Goal: Task Accomplishment & Management: Use online tool/utility

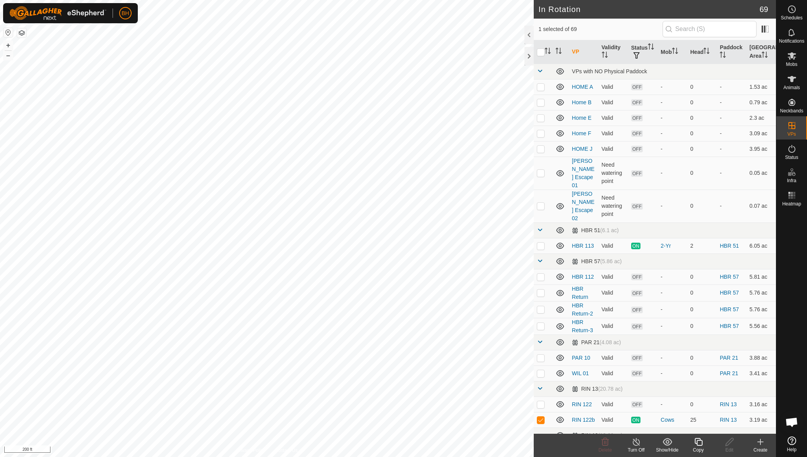
click at [702, 445] on icon at bounding box center [698, 442] width 10 height 9
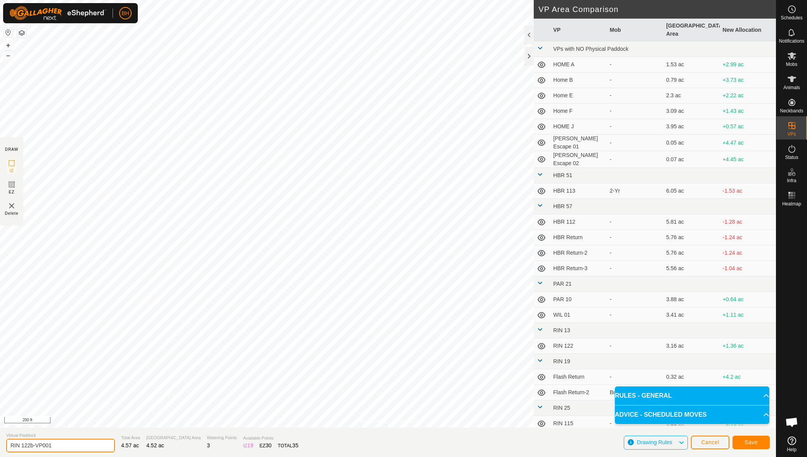
drag, startPoint x: 31, startPoint y: 444, endPoint x: 109, endPoint y: 458, distance: 79.2
click at [109, 457] on html "BH Schedules Notifications Mobs Animals Neckbands VPs Status Infra Heatmap Help…" at bounding box center [403, 228] width 807 height 457
type input "RIN 123"
click at [761, 438] on button "Save" at bounding box center [750, 443] width 37 height 14
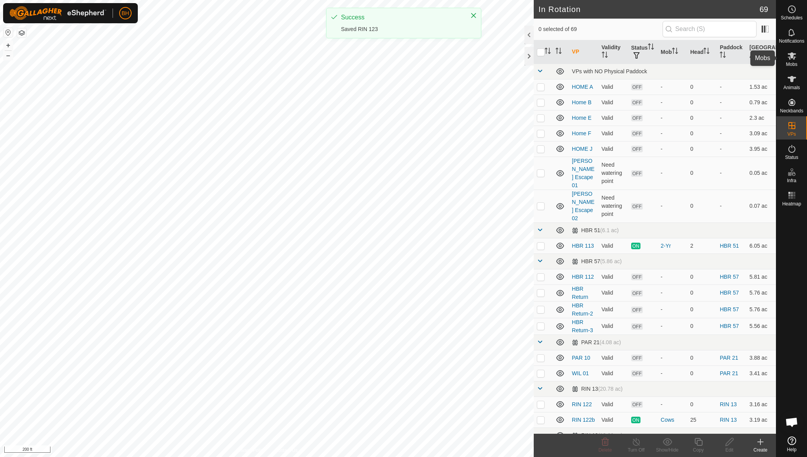
click at [798, 63] on div "Mobs" at bounding box center [791, 58] width 31 height 23
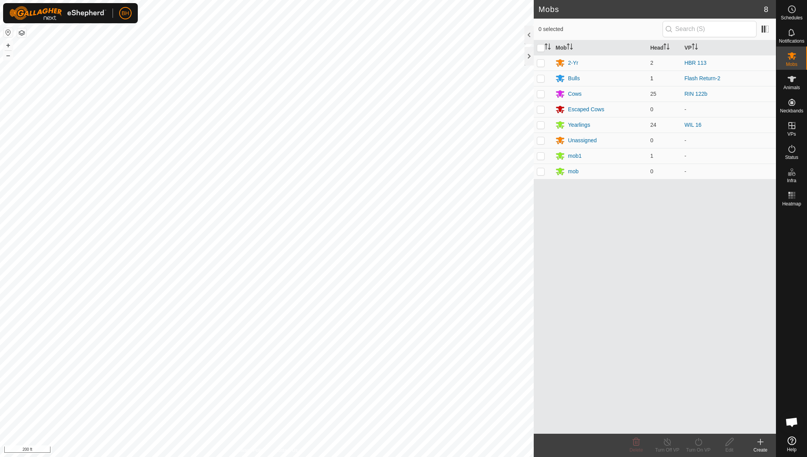
click at [541, 81] on p-checkbox at bounding box center [541, 78] width 8 height 6
checkbox input "false"
click at [541, 95] on p-checkbox at bounding box center [541, 94] width 8 height 6
checkbox input "true"
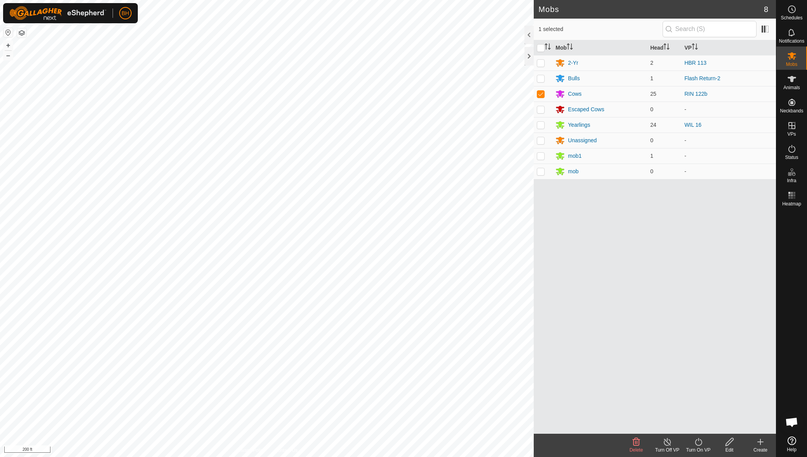
click at [696, 443] on icon at bounding box center [698, 442] width 10 height 9
click at [693, 422] on link "Now" at bounding box center [721, 425] width 77 height 16
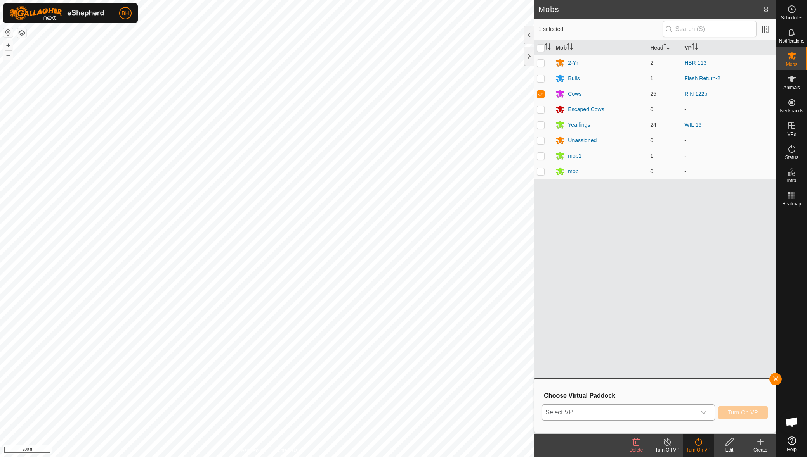
click at [682, 414] on span "Select VP" at bounding box center [618, 413] width 153 height 16
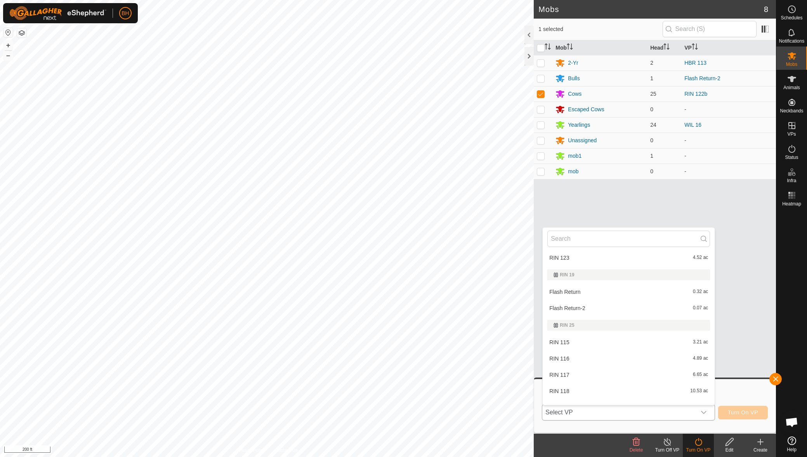
scroll to position [349, 0]
click at [651, 259] on li "RIN 123 4.52 ac" at bounding box center [628, 259] width 172 height 16
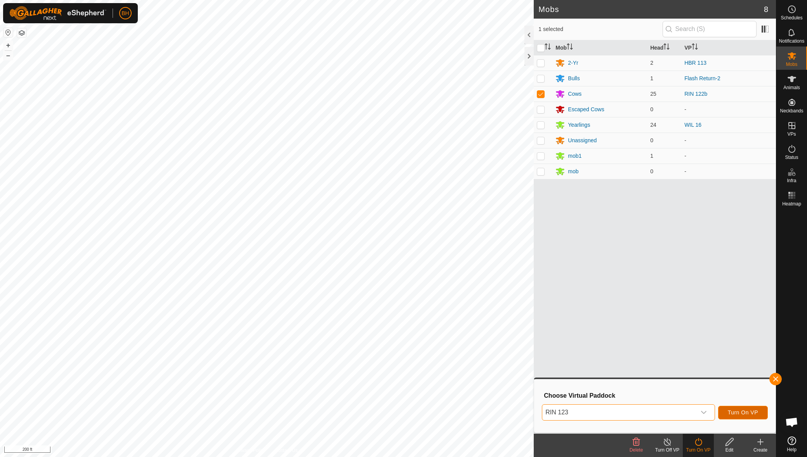
click at [734, 409] on button "Turn On VP" at bounding box center [743, 413] width 50 height 14
